Goal: Information Seeking & Learning: Learn about a topic

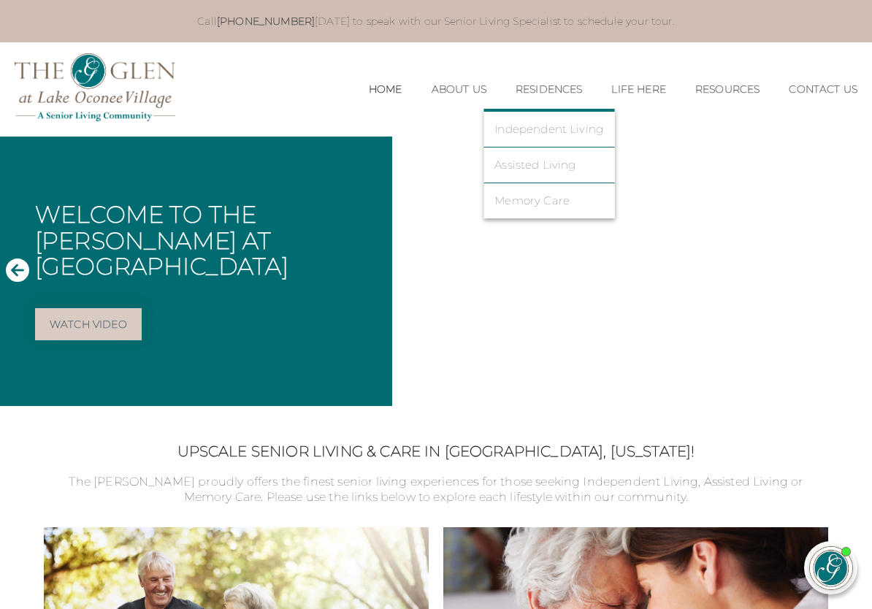
click at [510, 169] on link "Assisted Living" at bounding box center [548, 164] width 109 height 13
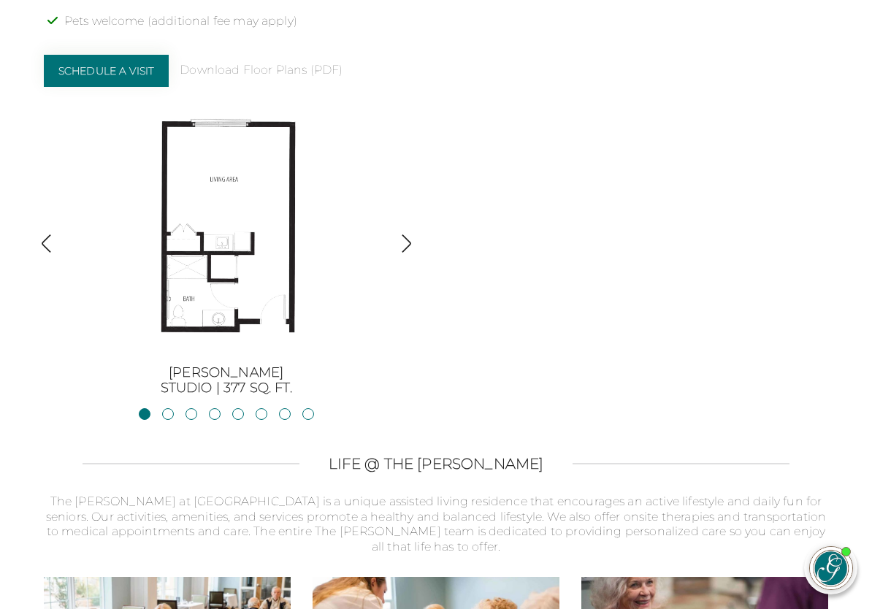
scroll to position [1474, 0]
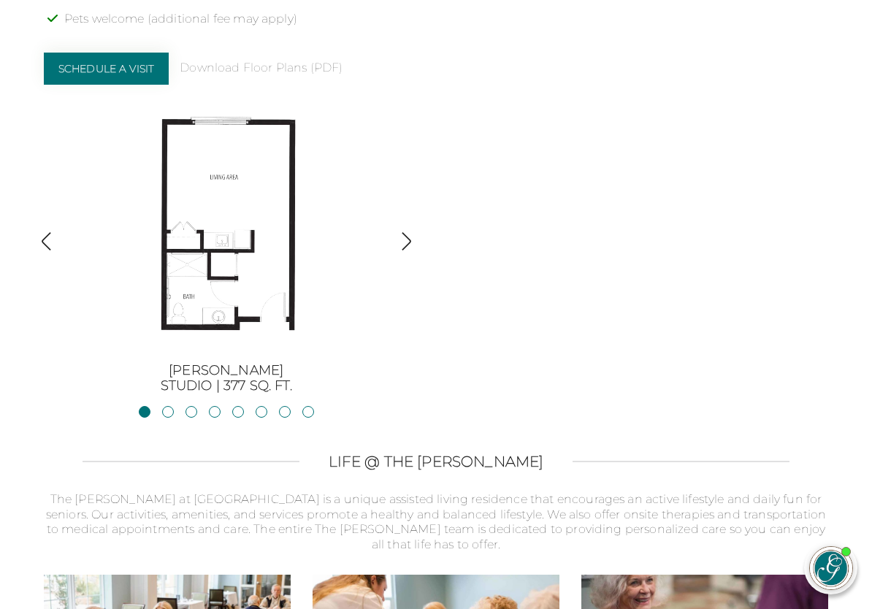
click at [414, 231] on img "button" at bounding box center [406, 241] width 20 height 20
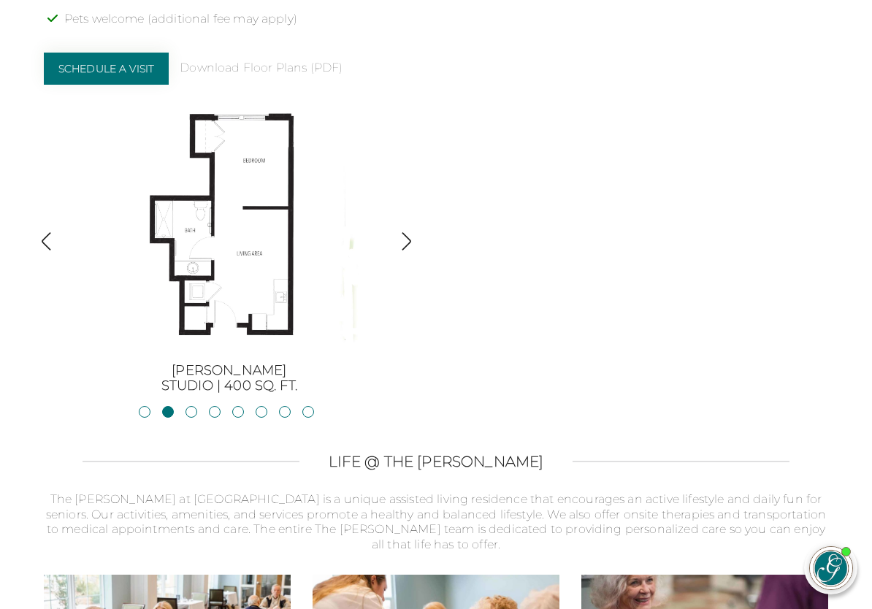
click at [415, 231] on img "button" at bounding box center [406, 241] width 20 height 20
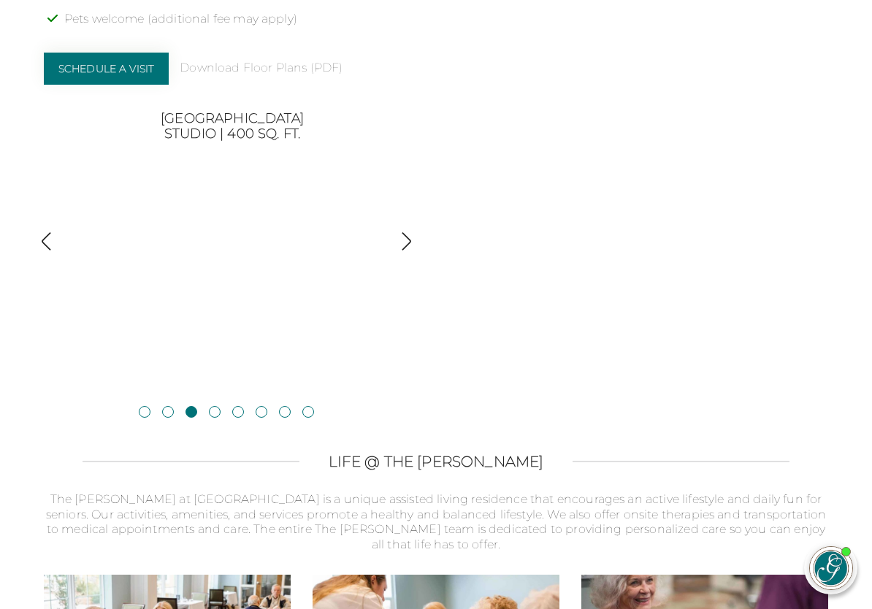
click at [412, 231] on img "button" at bounding box center [406, 241] width 20 height 20
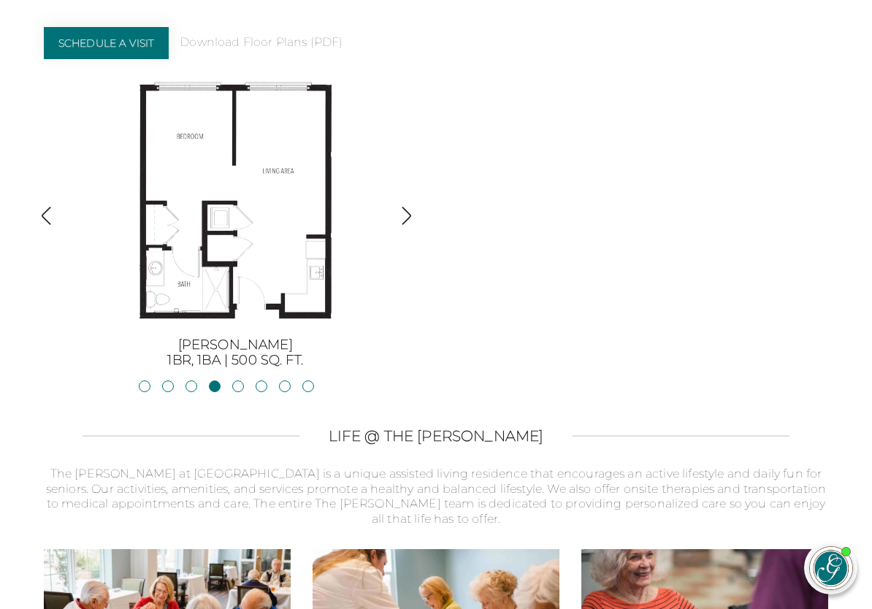
scroll to position [1501, 0]
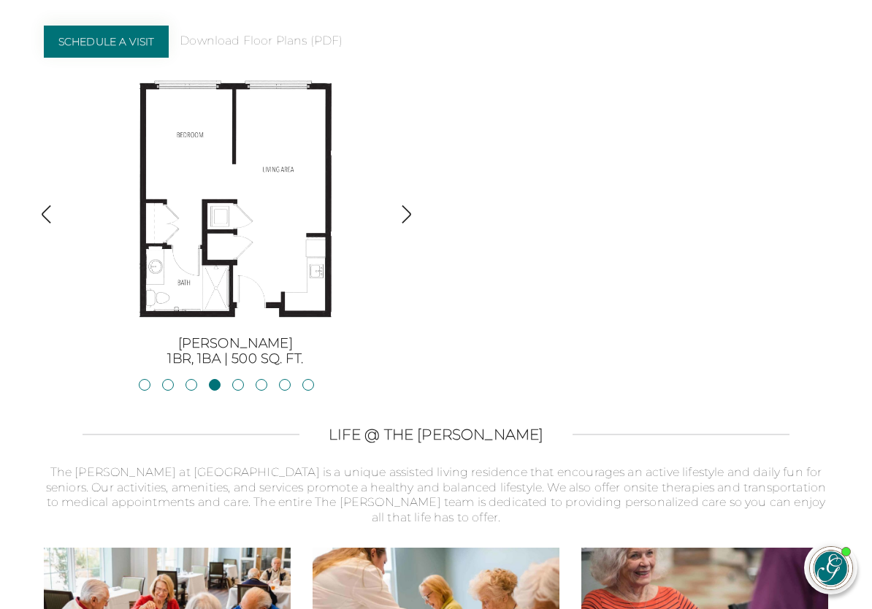
click at [412, 204] on img "button" at bounding box center [406, 214] width 20 height 20
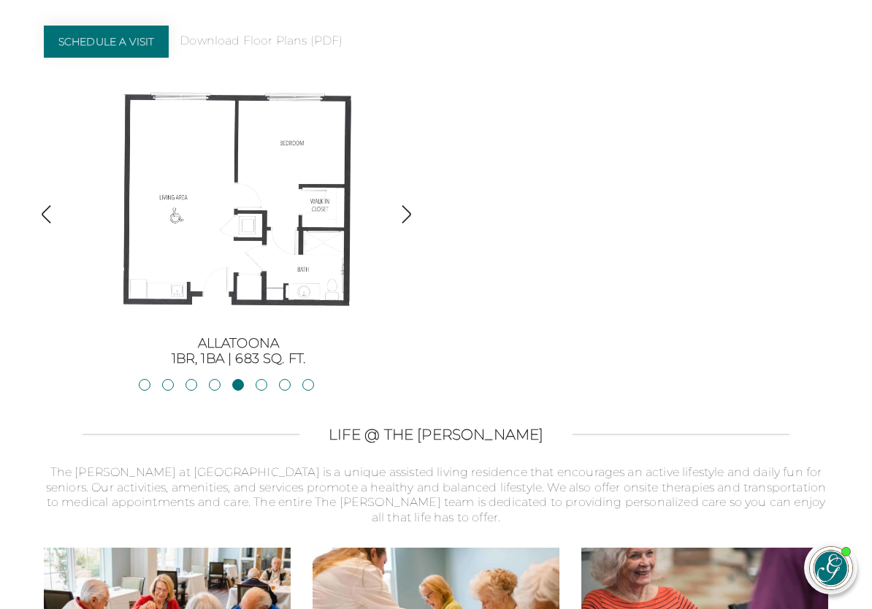
click at [413, 204] on img "button" at bounding box center [406, 214] width 20 height 20
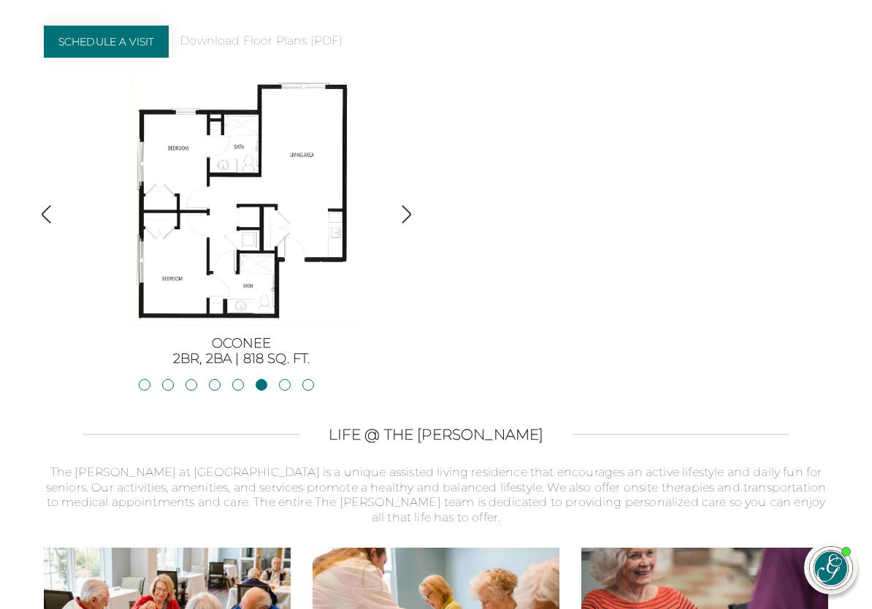
click at [229, 180] on img at bounding box center [241, 200] width 263 height 263
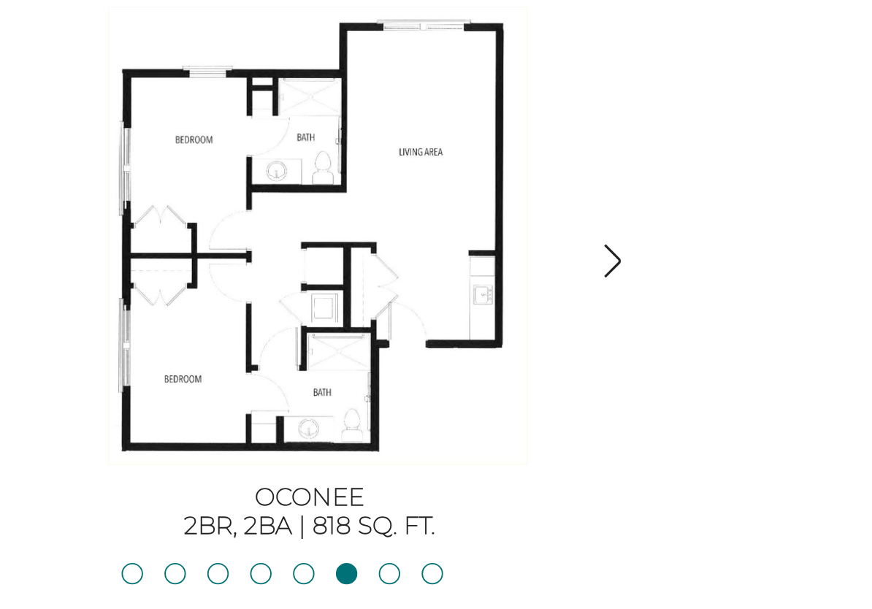
click at [396, 243] on img "button" at bounding box center [406, 253] width 20 height 20
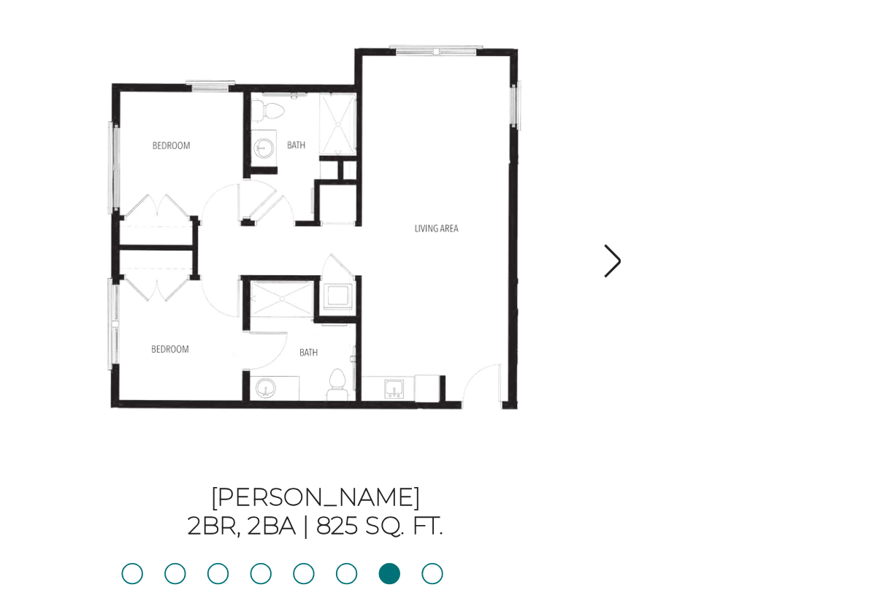
click at [396, 243] on img "button" at bounding box center [406, 253] width 20 height 20
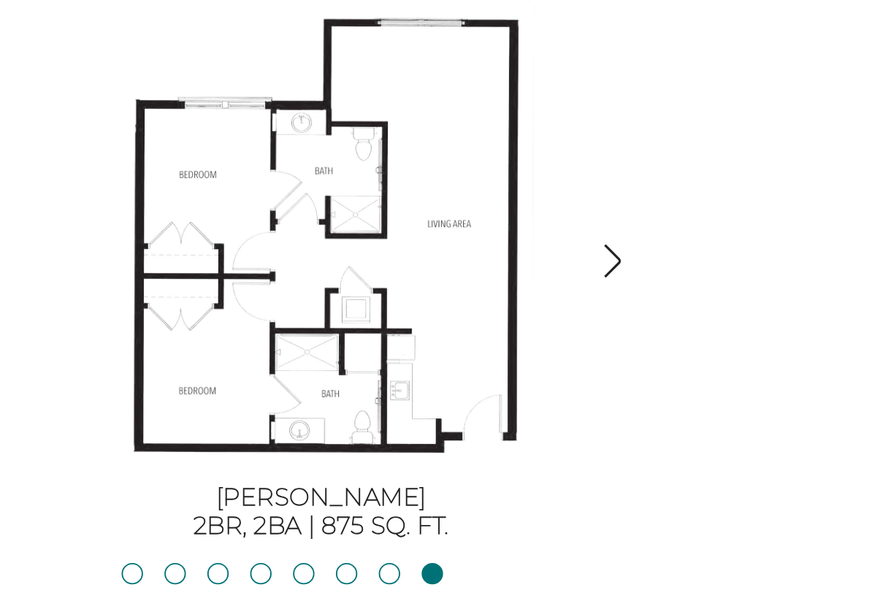
click at [396, 243] on img "button" at bounding box center [406, 253] width 20 height 20
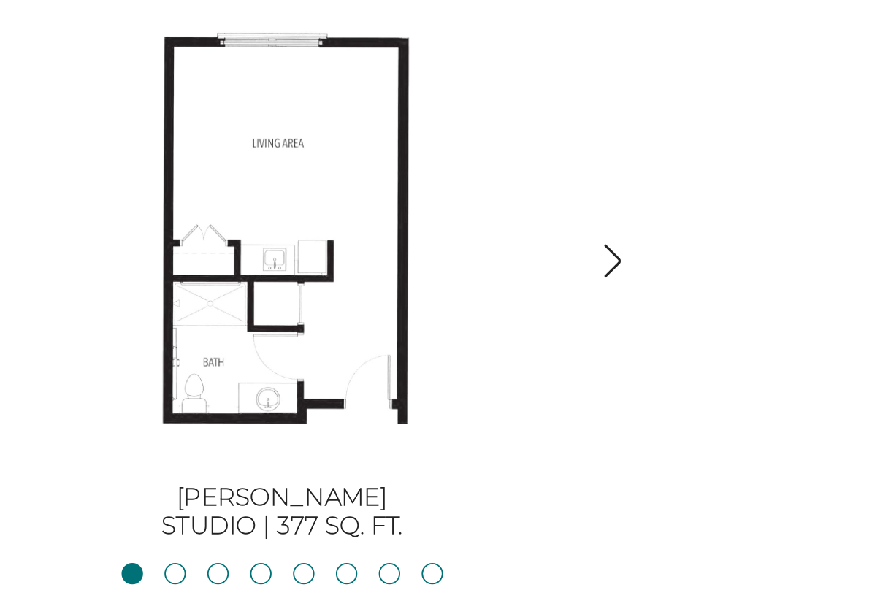
click at [396, 243] on img "button" at bounding box center [406, 253] width 20 height 20
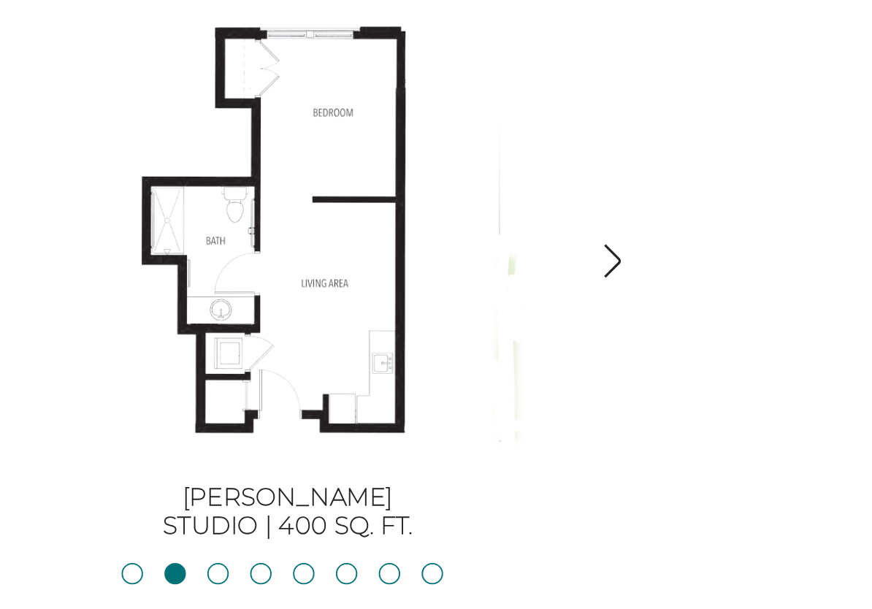
click at [396, 243] on img "button" at bounding box center [406, 253] width 20 height 20
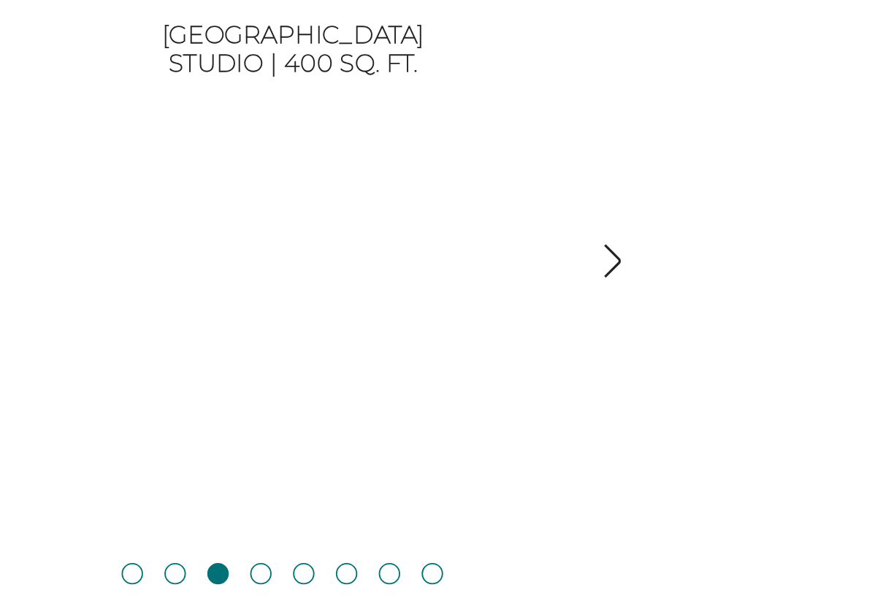
click at [396, 243] on img "button" at bounding box center [406, 253] width 20 height 20
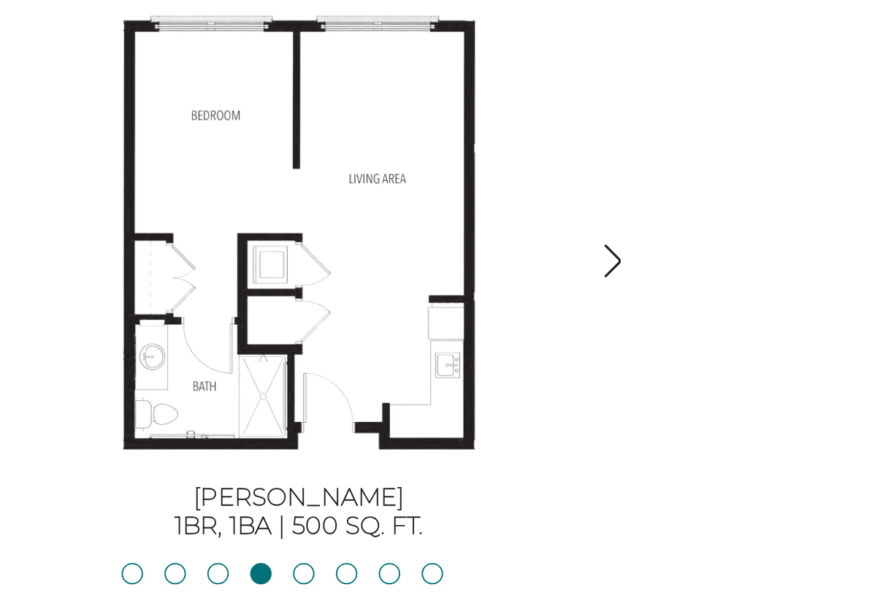
click at [396, 243] on img "button" at bounding box center [406, 253] width 20 height 20
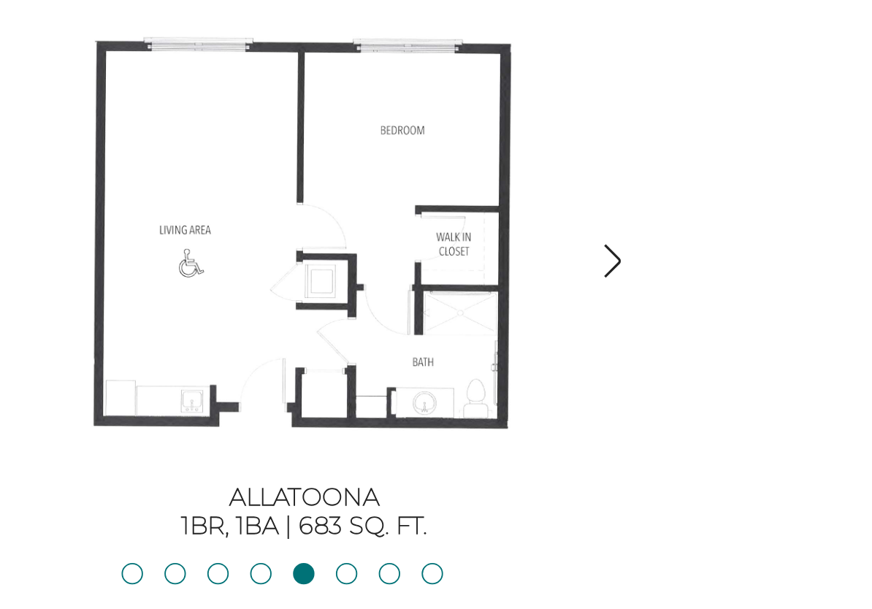
click at [396, 243] on img "button" at bounding box center [406, 253] width 20 height 20
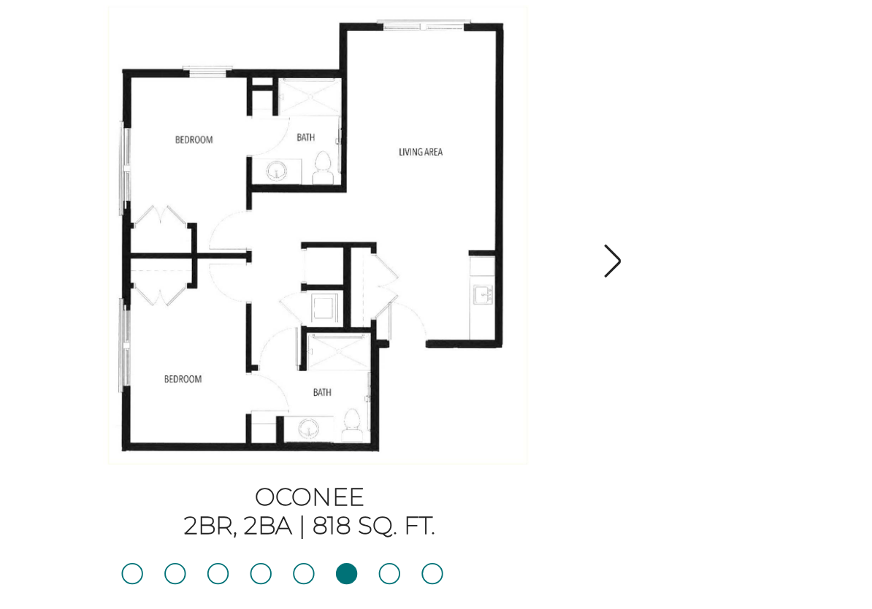
click at [349, 125] on div "Assisted Living Apartments in [GEOGRAPHIC_DATA], [GEOGRAPHIC_DATA] The [PERSON_…" at bounding box center [436, 99] width 785 height 613
click at [396, 243] on img "button" at bounding box center [406, 253] width 20 height 20
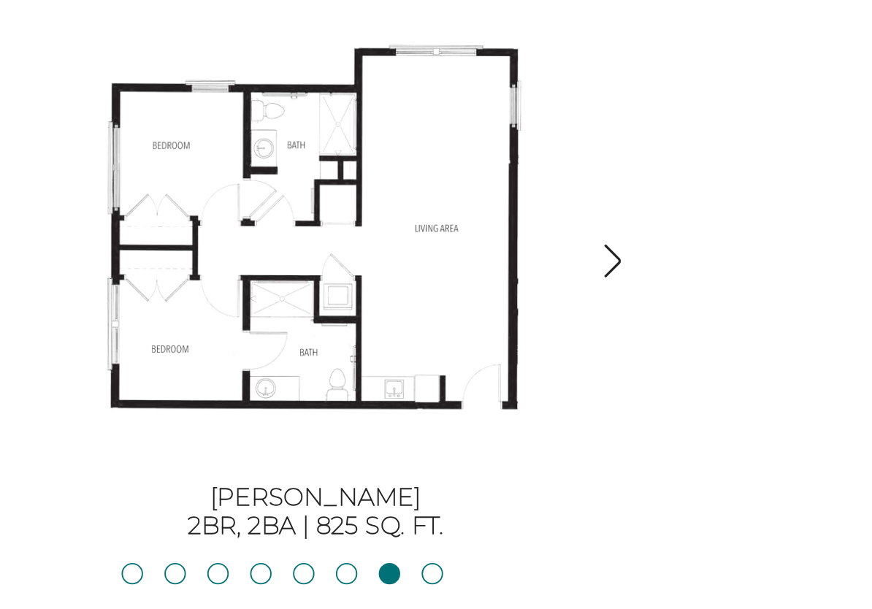
click at [396, 243] on img "button" at bounding box center [406, 253] width 20 height 20
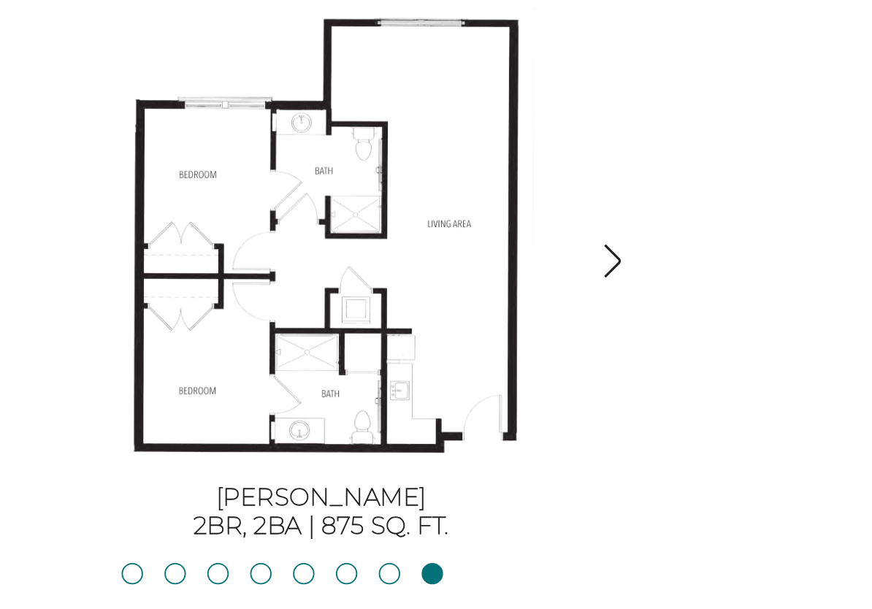
click at [396, 243] on img "button" at bounding box center [406, 253] width 20 height 20
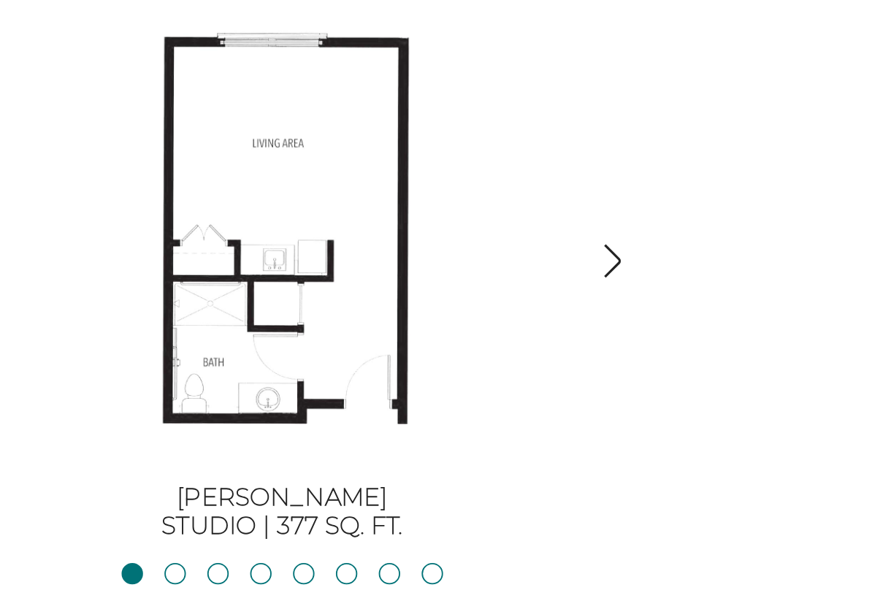
click at [396, 243] on img "button" at bounding box center [406, 253] width 20 height 20
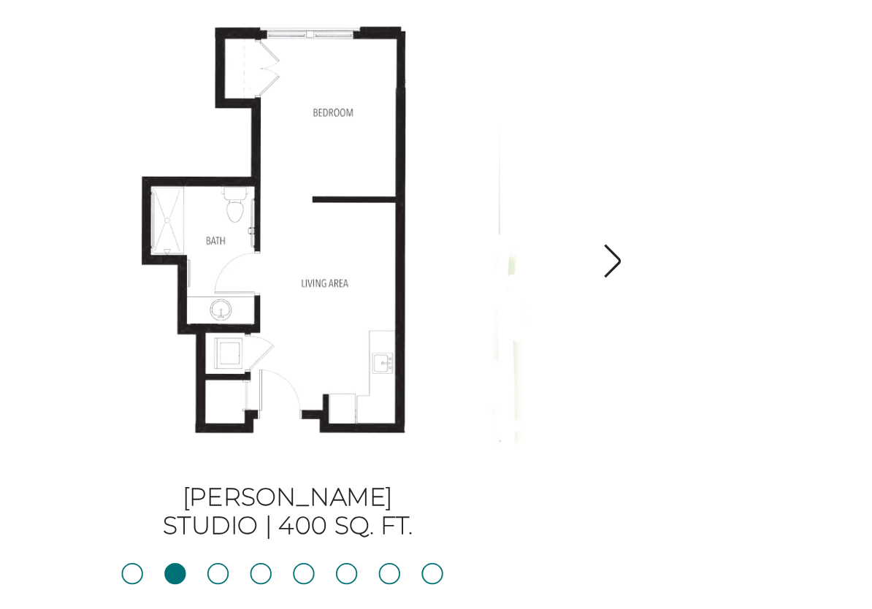
click at [396, 243] on img "button" at bounding box center [406, 253] width 20 height 20
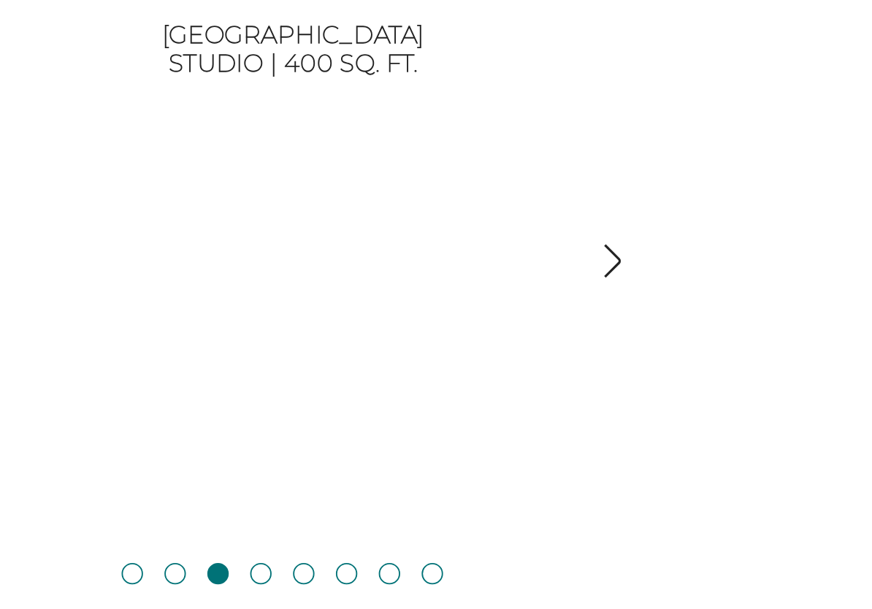
click at [396, 243] on img "button" at bounding box center [406, 253] width 20 height 20
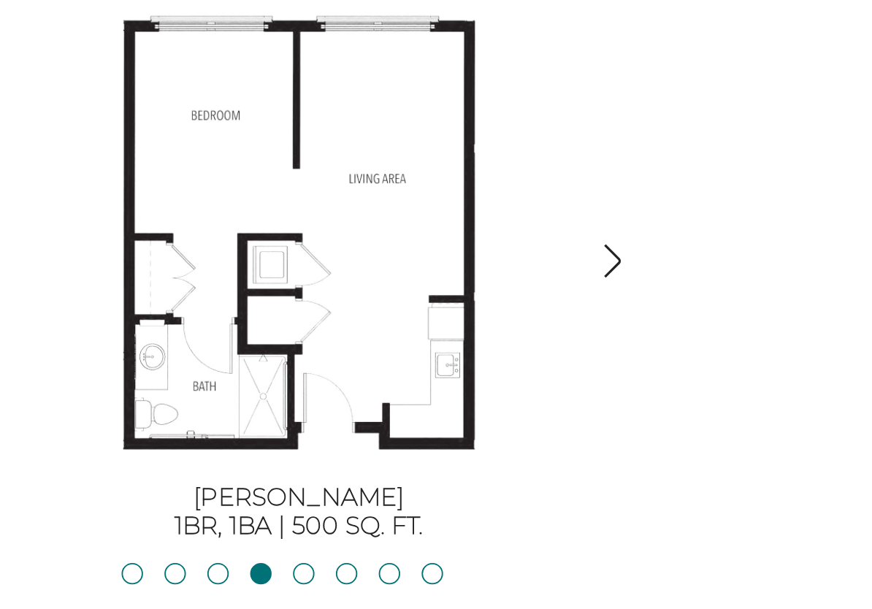
click at [396, 243] on img "button" at bounding box center [406, 253] width 20 height 20
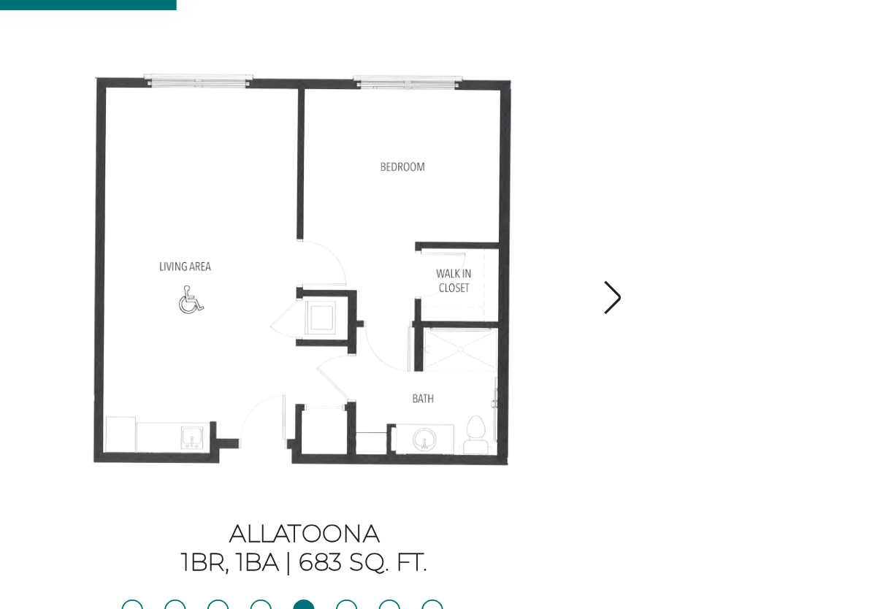
click at [396, 243] on img "button" at bounding box center [406, 253] width 20 height 20
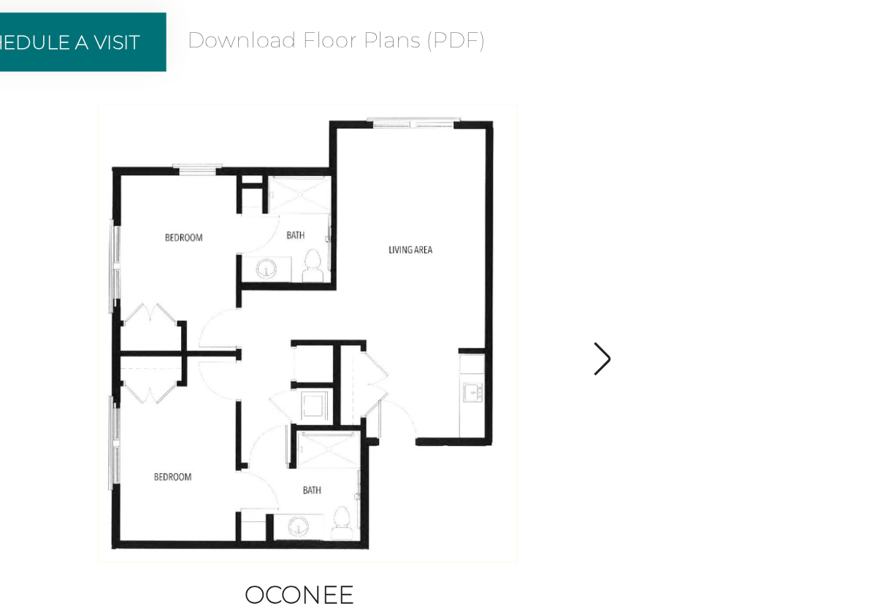
click at [396, 243] on img "button" at bounding box center [406, 253] width 20 height 20
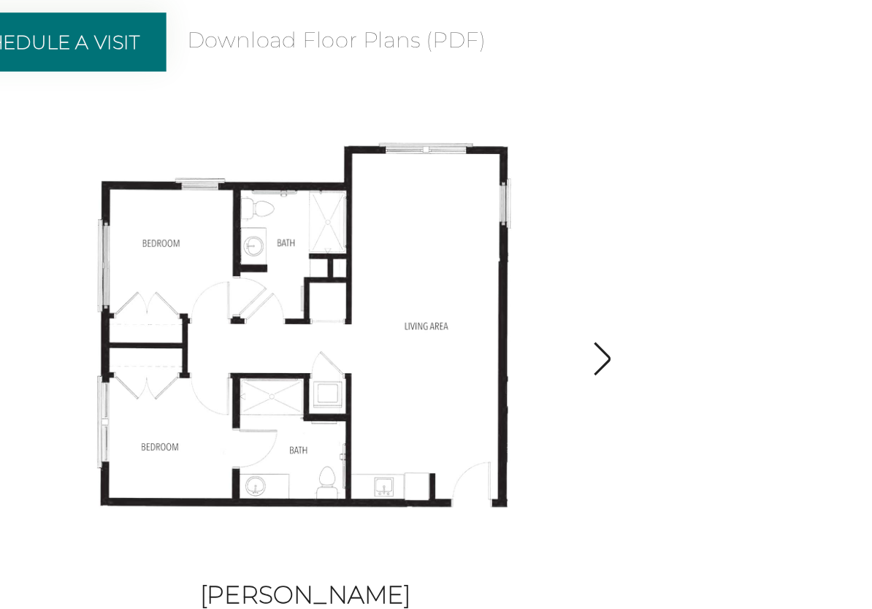
click at [396, 243] on img "button" at bounding box center [406, 253] width 20 height 20
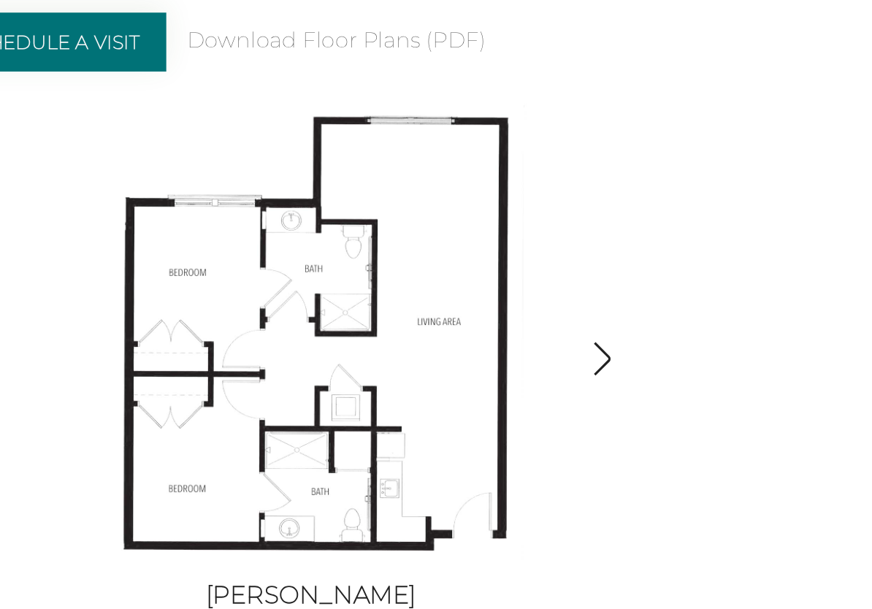
click at [396, 243] on img "button" at bounding box center [406, 253] width 20 height 20
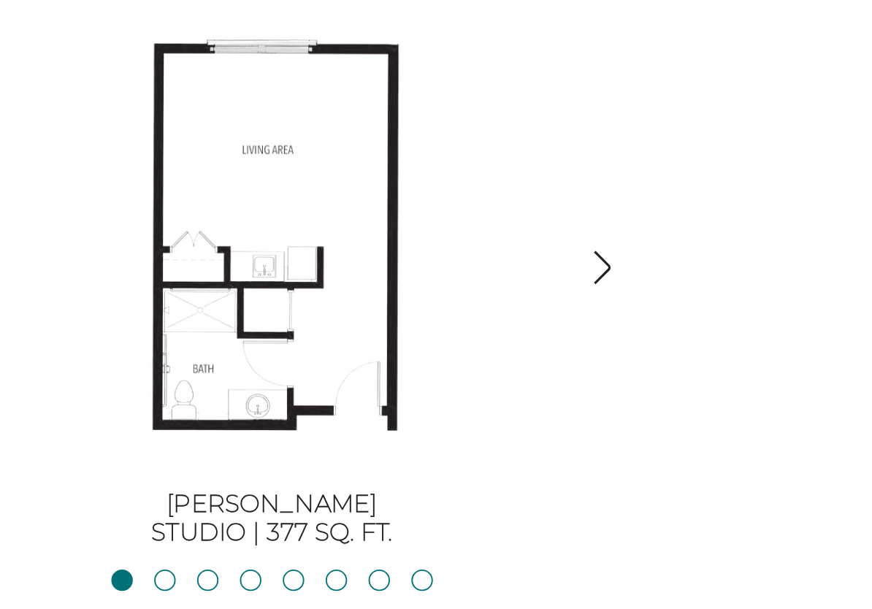
click at [396, 243] on img "button" at bounding box center [406, 253] width 20 height 20
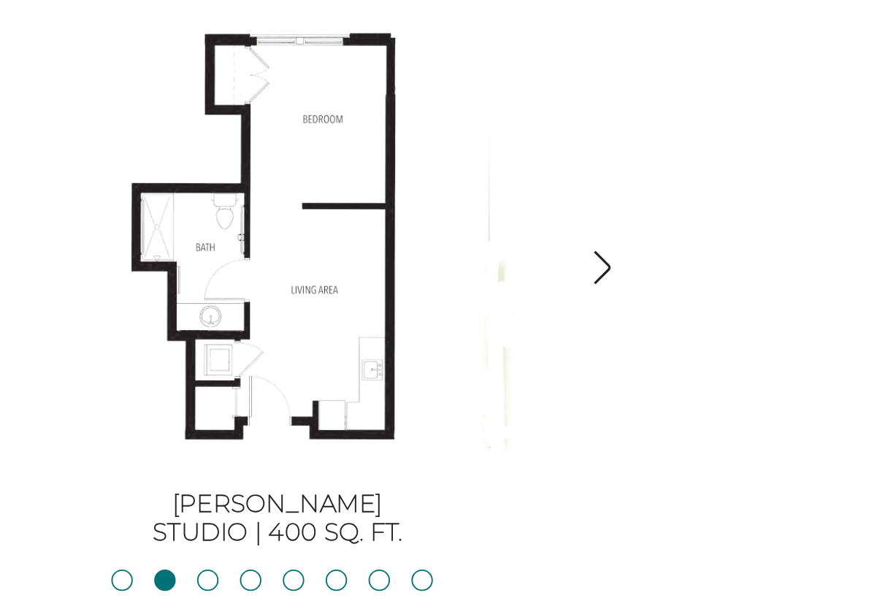
click at [396, 243] on img "button" at bounding box center [406, 253] width 20 height 20
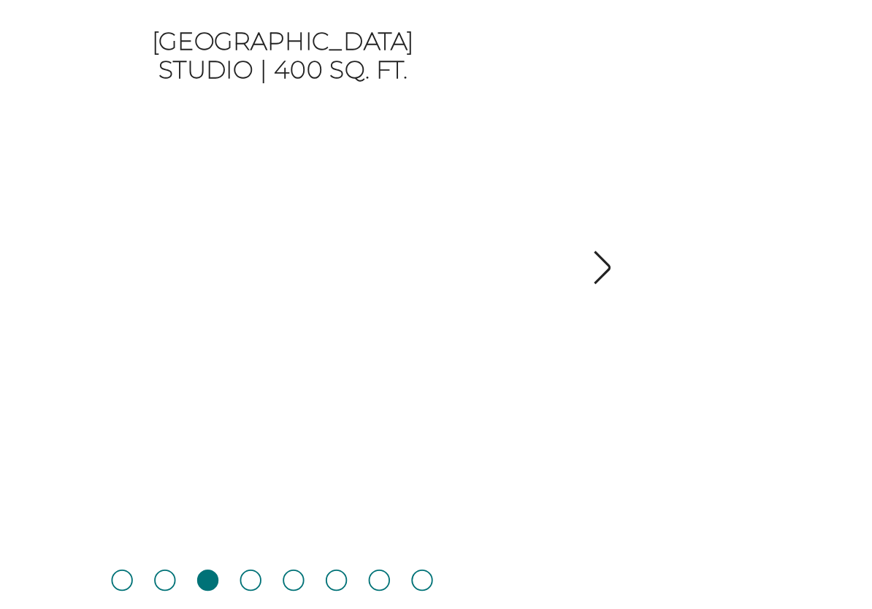
click at [396, 243] on img "button" at bounding box center [406, 253] width 20 height 20
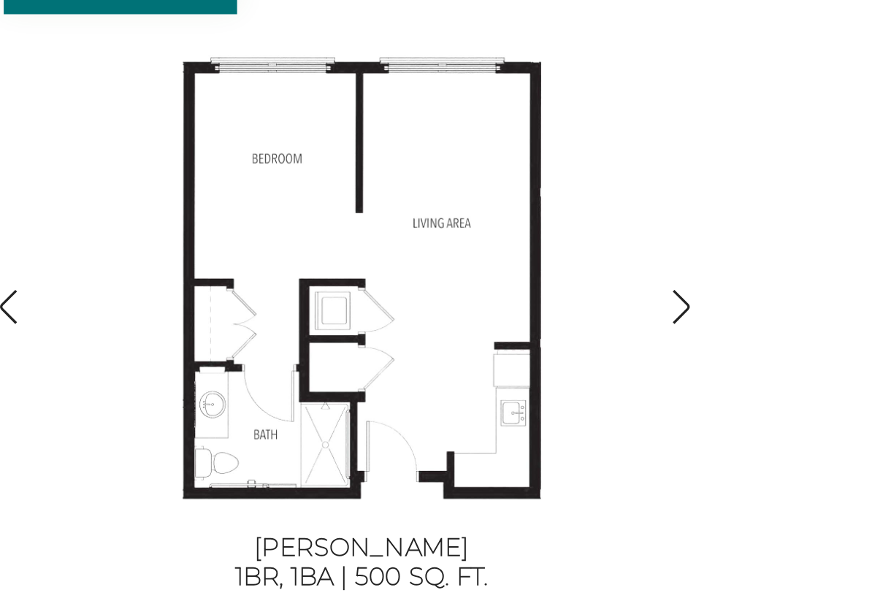
click at [396, 243] on img "button" at bounding box center [406, 253] width 20 height 20
